Goal: Task Accomplishment & Management: Use online tool/utility

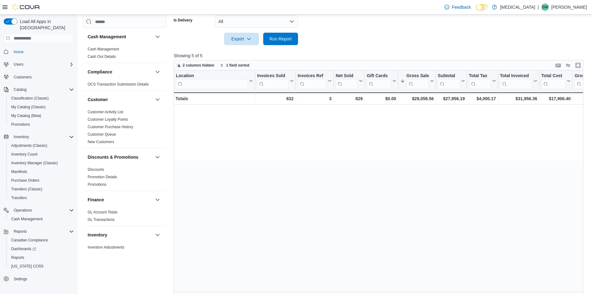
scroll to position [0, 596]
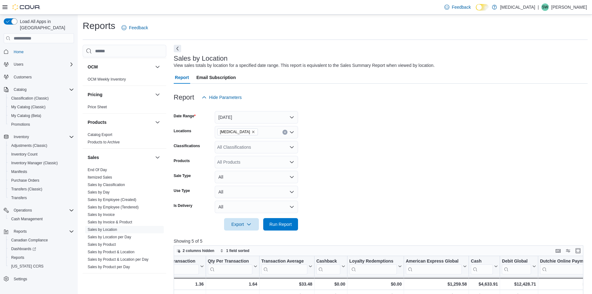
click at [251, 131] on icon "Remove Muse from selection in this group" at bounding box center [253, 132] width 4 height 4
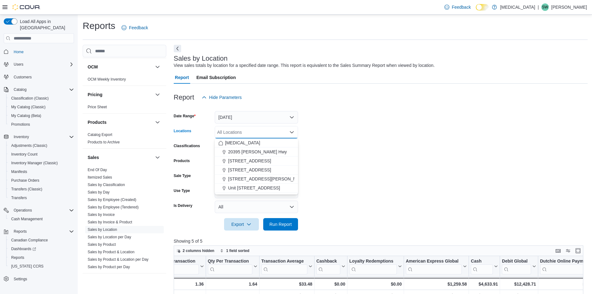
click at [377, 174] on form "Date Range Today Locations All Locations Combo box. Selected. Combo box input. …" at bounding box center [381, 166] width 414 height 127
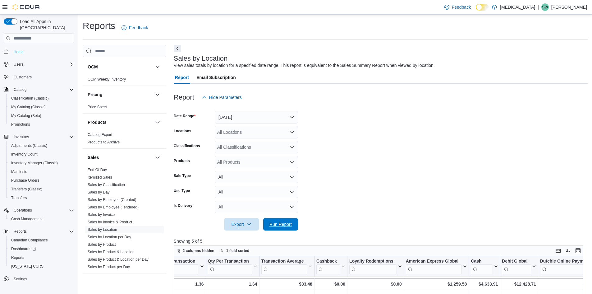
click at [292, 225] on span "Run Report" at bounding box center [280, 224] width 27 height 12
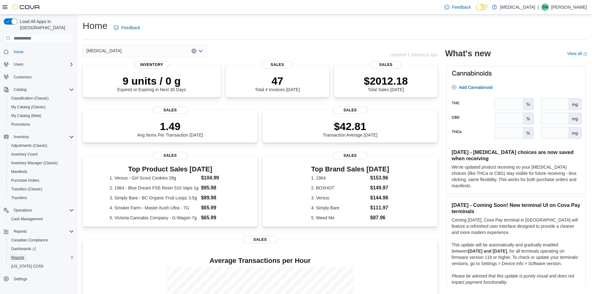
click at [21, 255] on span "Reports" at bounding box center [17, 257] width 13 height 5
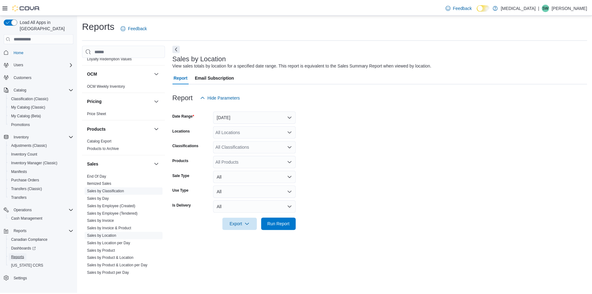
scroll to position [342, 0]
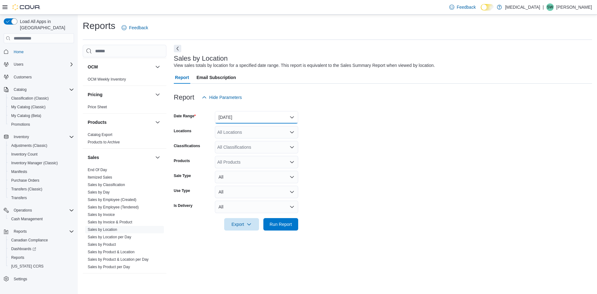
click at [245, 111] on button "[DATE]" at bounding box center [256, 117] width 83 height 12
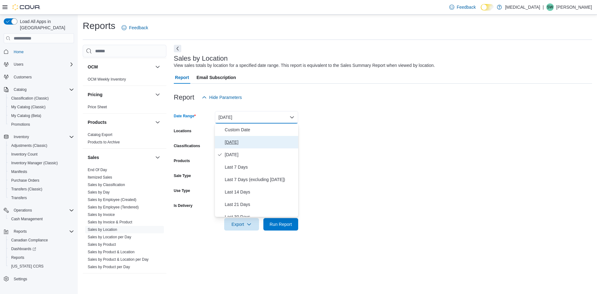
click at [230, 140] on span "[DATE]" at bounding box center [260, 141] width 71 height 7
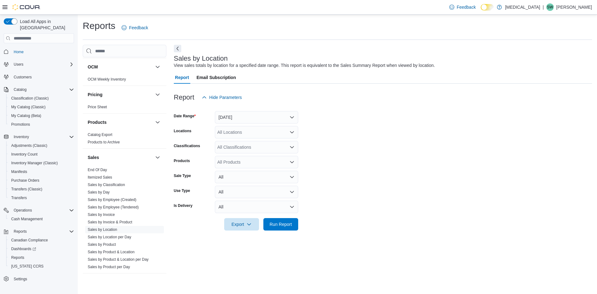
click at [393, 148] on form "Date Range [DATE] Locations All Locations Classifications All Classifications P…" at bounding box center [383, 166] width 418 height 127
click at [291, 228] on span "Run Report" at bounding box center [280, 223] width 27 height 12
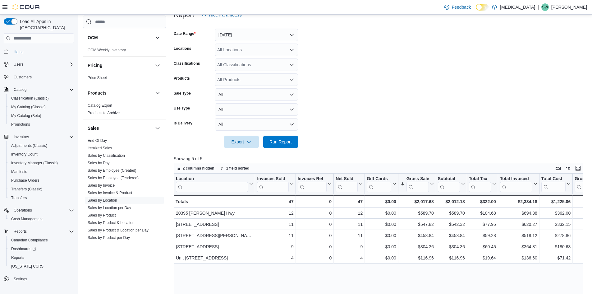
scroll to position [93, 0]
